Goal: Navigation & Orientation: Find specific page/section

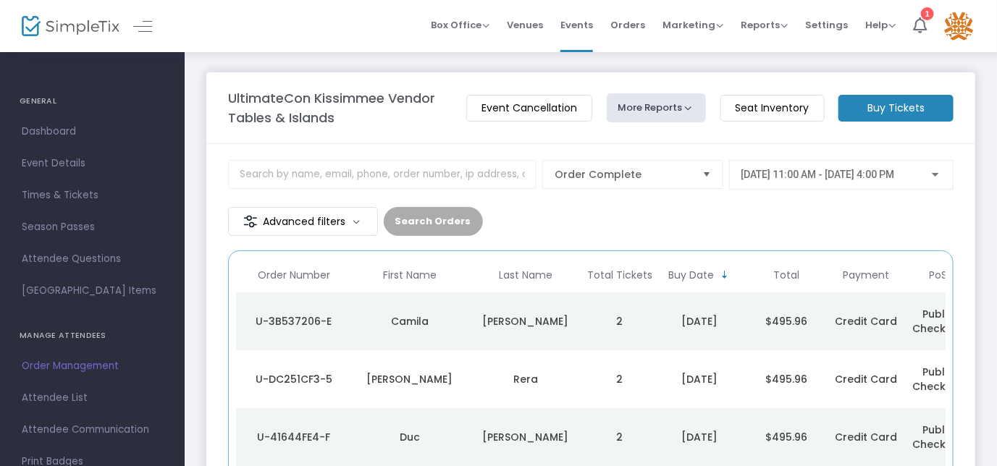
click at [894, 174] on span "[DATE] 11:00 AM - [DATE] 4:00 PM" at bounding box center [817, 175] width 153 height 12
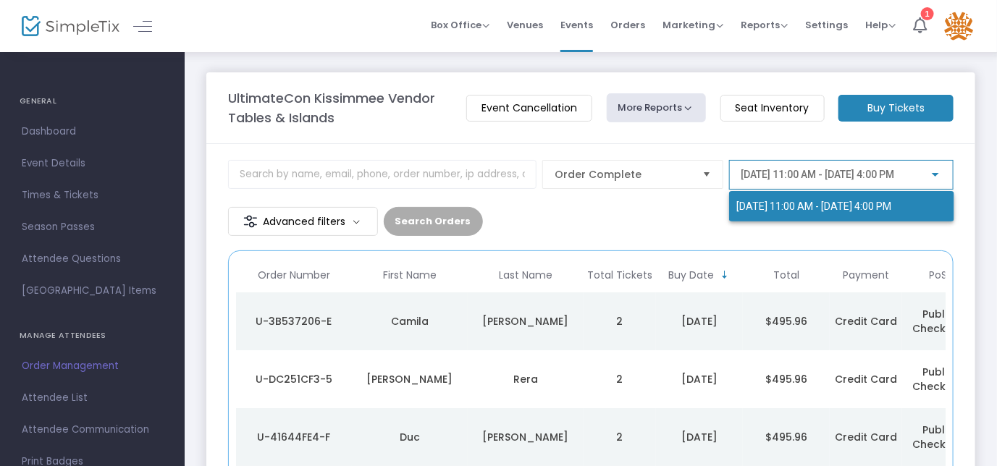
click at [720, 224] on div at bounding box center [498, 233] width 997 height 466
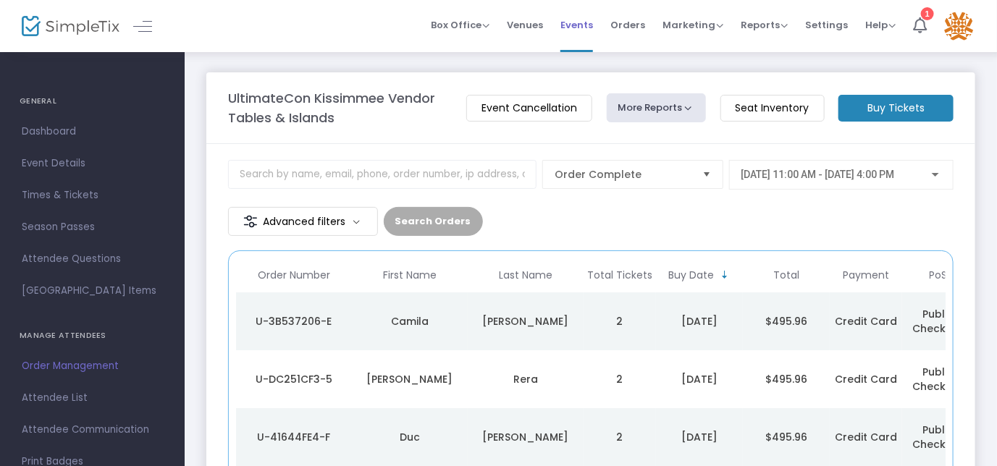
click at [585, 21] on span "Events" at bounding box center [576, 25] width 33 height 37
